Goal: Book appointment/travel/reservation

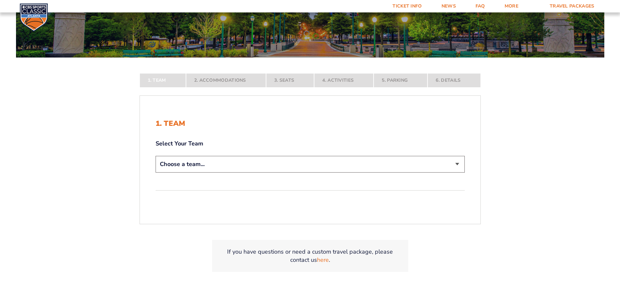
scroll to position [131, 0]
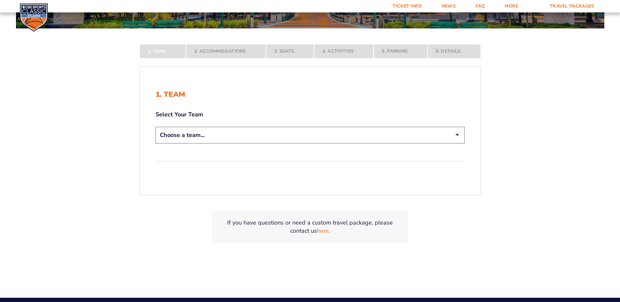
click at [455, 134] on select "Choose a team... [US_STATE] Wildcats [US_STATE] State Buckeyes [US_STATE] Tar H…" at bounding box center [310, 135] width 309 height 17
select select "12956"
click at [156, 143] on select "Choose a team... [US_STATE] Wildcats [US_STATE] State Buckeyes [US_STATE] Tar H…" at bounding box center [310, 135] width 309 height 17
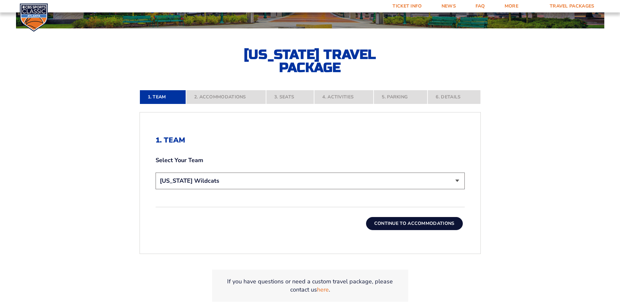
click at [424, 226] on button "Continue To Accommodations" at bounding box center [414, 223] width 97 height 13
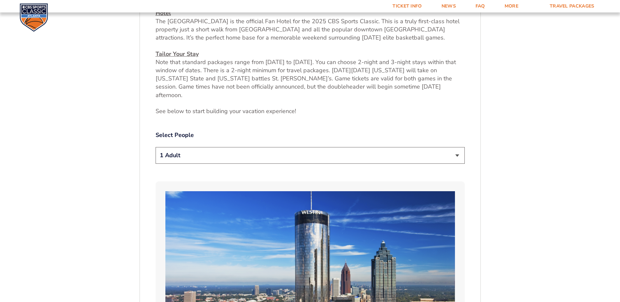
scroll to position [306, 0]
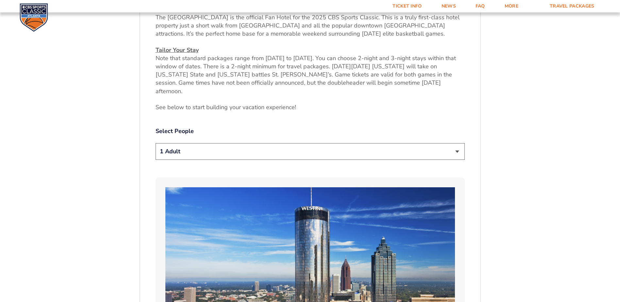
click at [457, 144] on select "1 Adult 2 Adults 3 Adults 4 Adults 2 Adults + 1 Child 2 Adults + 2 Children 2 A…" at bounding box center [310, 151] width 309 height 17
select select "4 Adults"
click at [156, 143] on select "1 Adult 2 Adults 3 Adults 4 Adults 2 Adults + 1 Child 2 Adults + 2 Children 2 A…" at bounding box center [310, 151] width 309 height 17
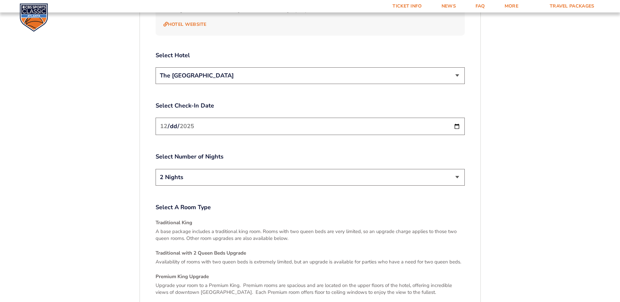
scroll to position [797, 0]
click at [457, 117] on input "[DATE]" at bounding box center [310, 125] width 309 height 17
click at [456, 117] on input "[DATE]" at bounding box center [310, 125] width 309 height 17
click at [455, 117] on input "[DATE]" at bounding box center [310, 125] width 309 height 17
click at [495, 130] on div "1. Team 2. Accommodations 3. Seats 4. Activities 5. Parking 6. Details 1. Team …" at bounding box center [310, 7] width 373 height 1198
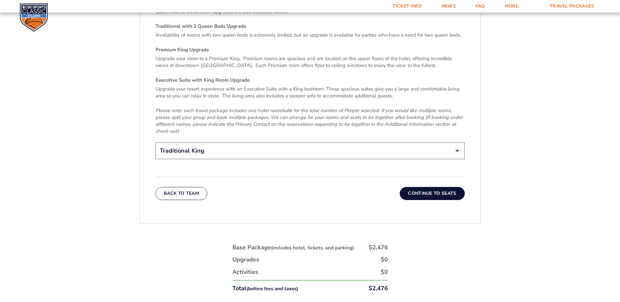
scroll to position [1025, 0]
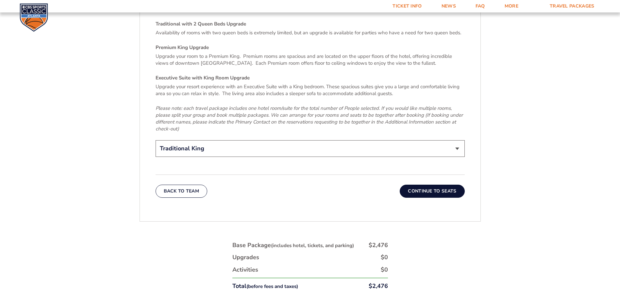
click at [441, 185] on button "Continue To Seats" at bounding box center [432, 191] width 65 height 13
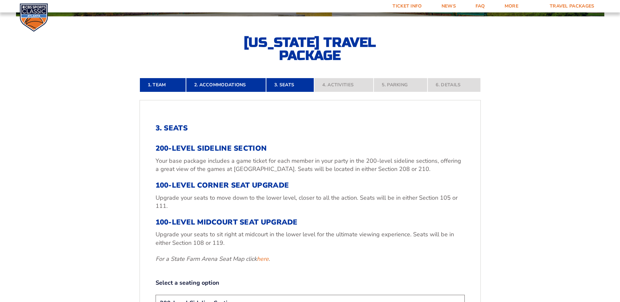
scroll to position [176, 0]
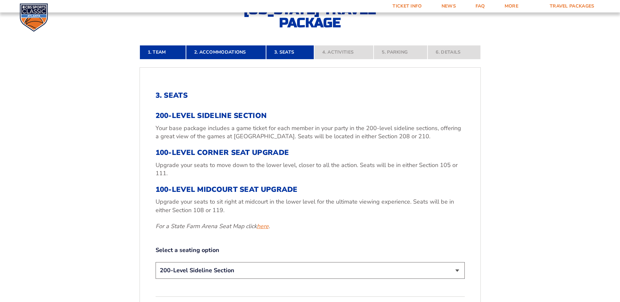
click at [266, 227] on link "here" at bounding box center [263, 226] width 12 height 8
click at [252, 187] on h3 "100-Level Midcourt Seat Upgrade" at bounding box center [310, 189] width 309 height 8
click at [459, 272] on select "200-Level Sideline Section 100-Level Corner Seat Upgrade (+$120 per person) 100…" at bounding box center [310, 270] width 309 height 17
select select "100-Level Midcourt Seat Upgrade"
click at [156, 262] on select "200-Level Sideline Section 100-Level Corner Seat Upgrade (+$120 per person) 100…" at bounding box center [310, 270] width 309 height 17
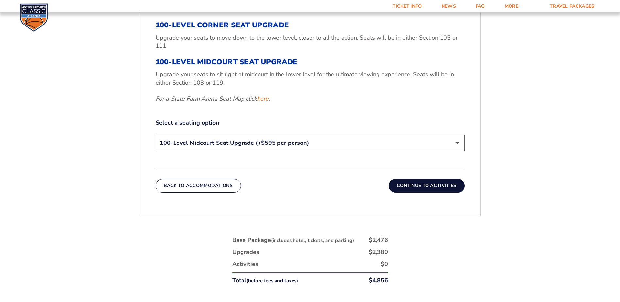
scroll to position [306, 0]
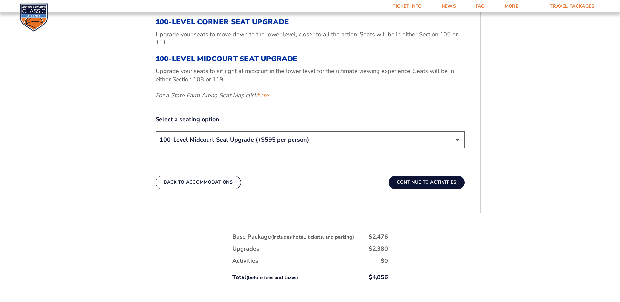
click at [263, 97] on link "here" at bounding box center [263, 96] width 12 height 8
click at [430, 183] on button "Continue To Activities" at bounding box center [427, 182] width 76 height 13
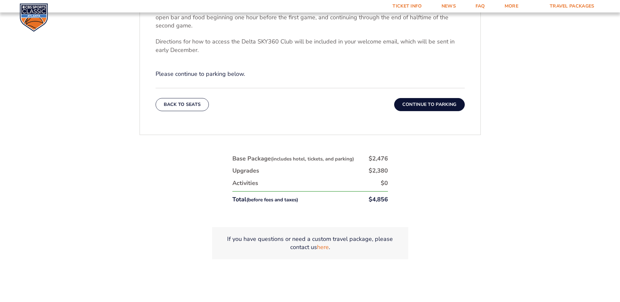
click at [435, 102] on button "Continue To Parking" at bounding box center [429, 104] width 71 height 13
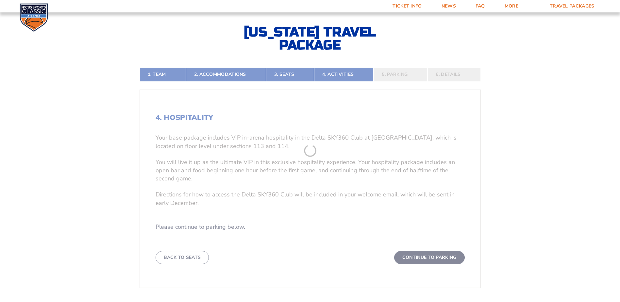
scroll to position [143, 0]
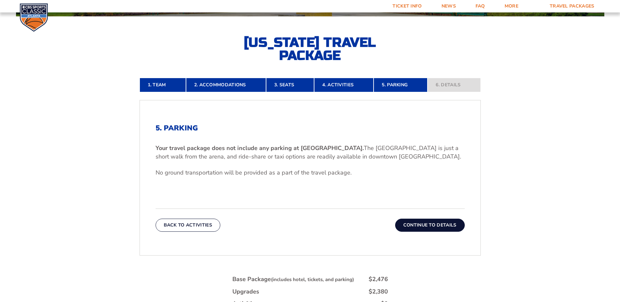
click at [423, 227] on button "Continue To Details" at bounding box center [430, 225] width 70 height 13
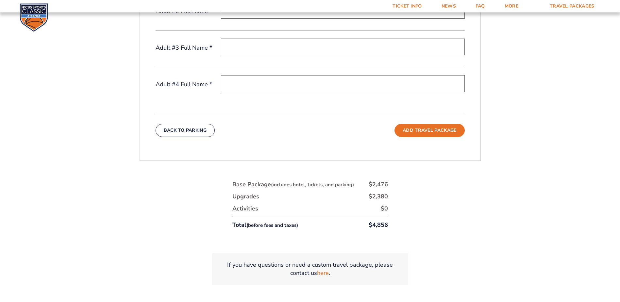
scroll to position [360, 0]
